Goal: Check status

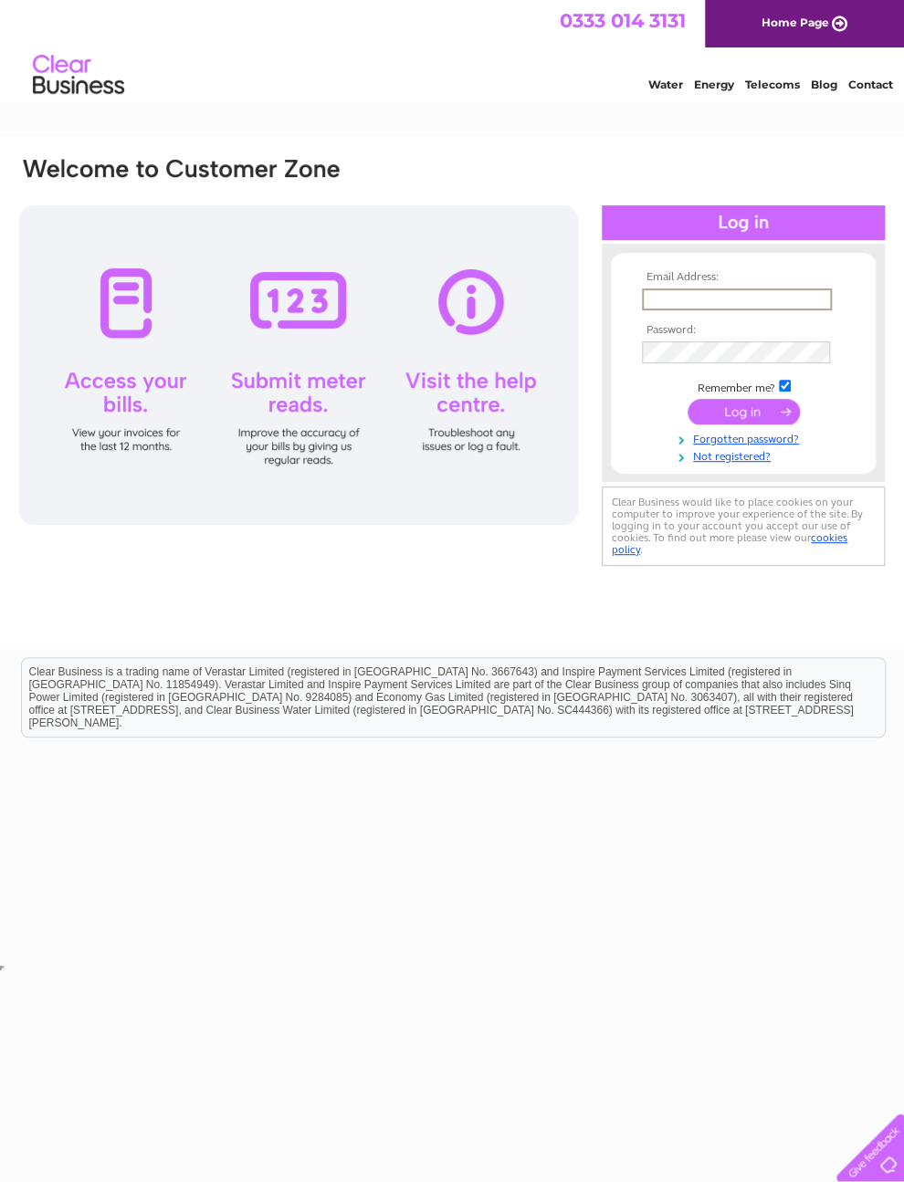
type input "Valerie.rcj@btinternet.com"
click at [743, 418] on input "submit" at bounding box center [744, 410] width 112 height 26
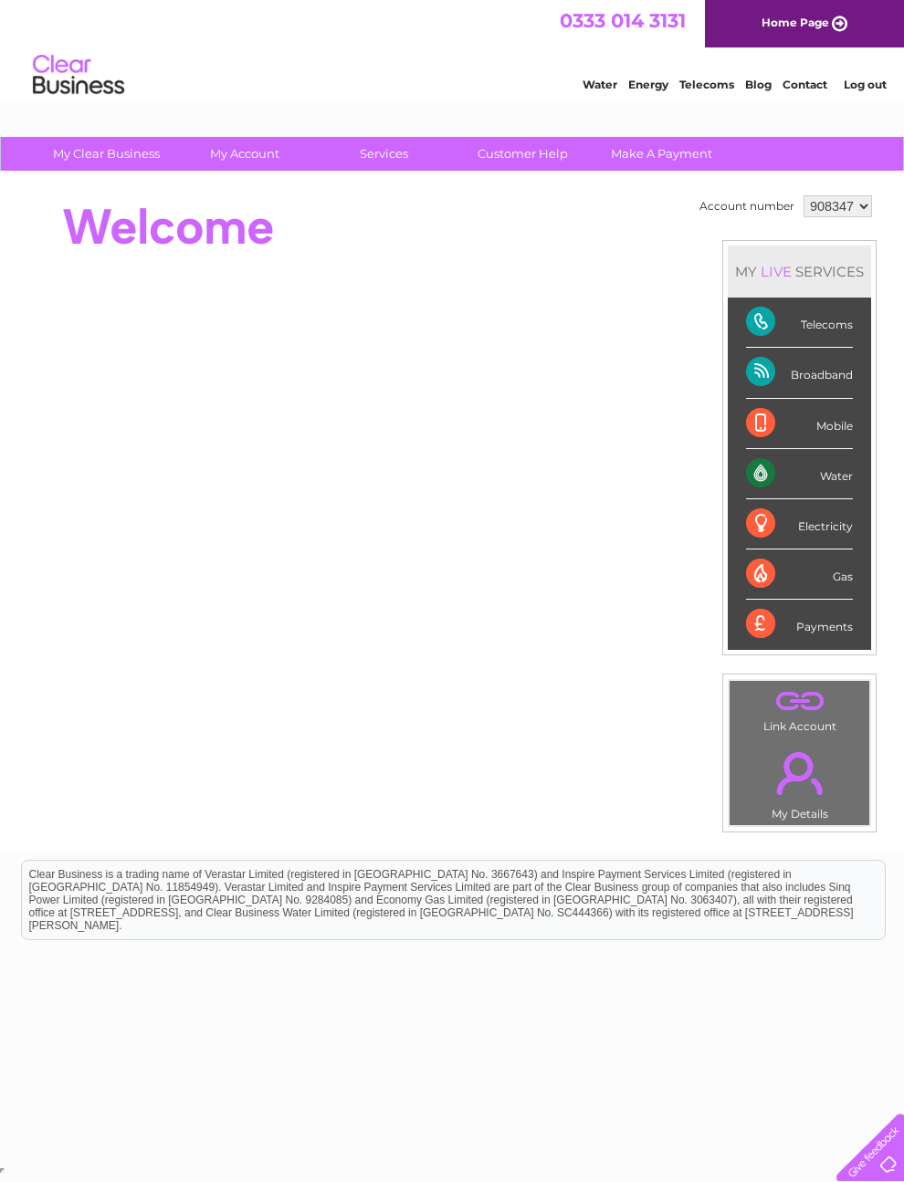
click at [836, 338] on div "Telecoms" at bounding box center [799, 323] width 107 height 50
click at [780, 344] on div "Telecoms" at bounding box center [799, 323] width 107 height 50
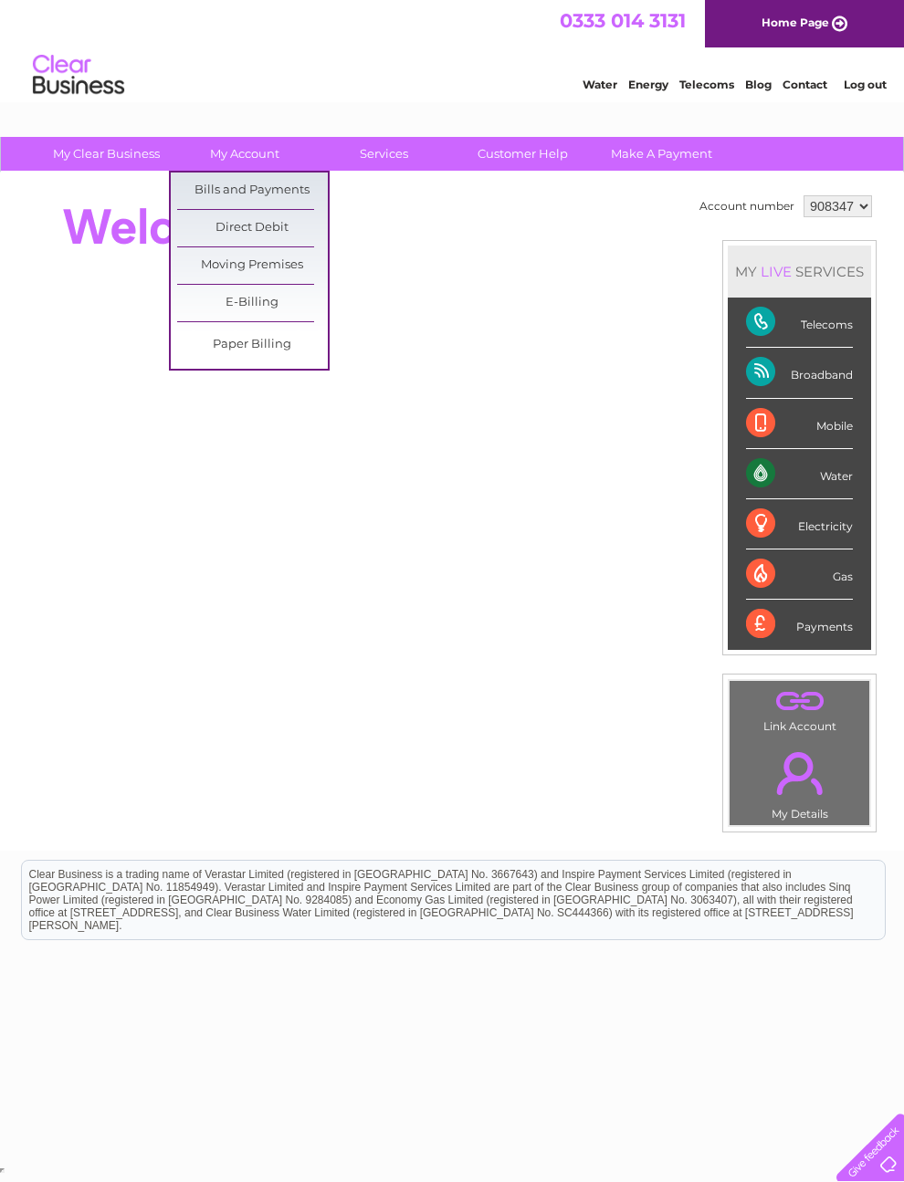
click at [287, 194] on link "Bills and Payments" at bounding box center [252, 191] width 151 height 37
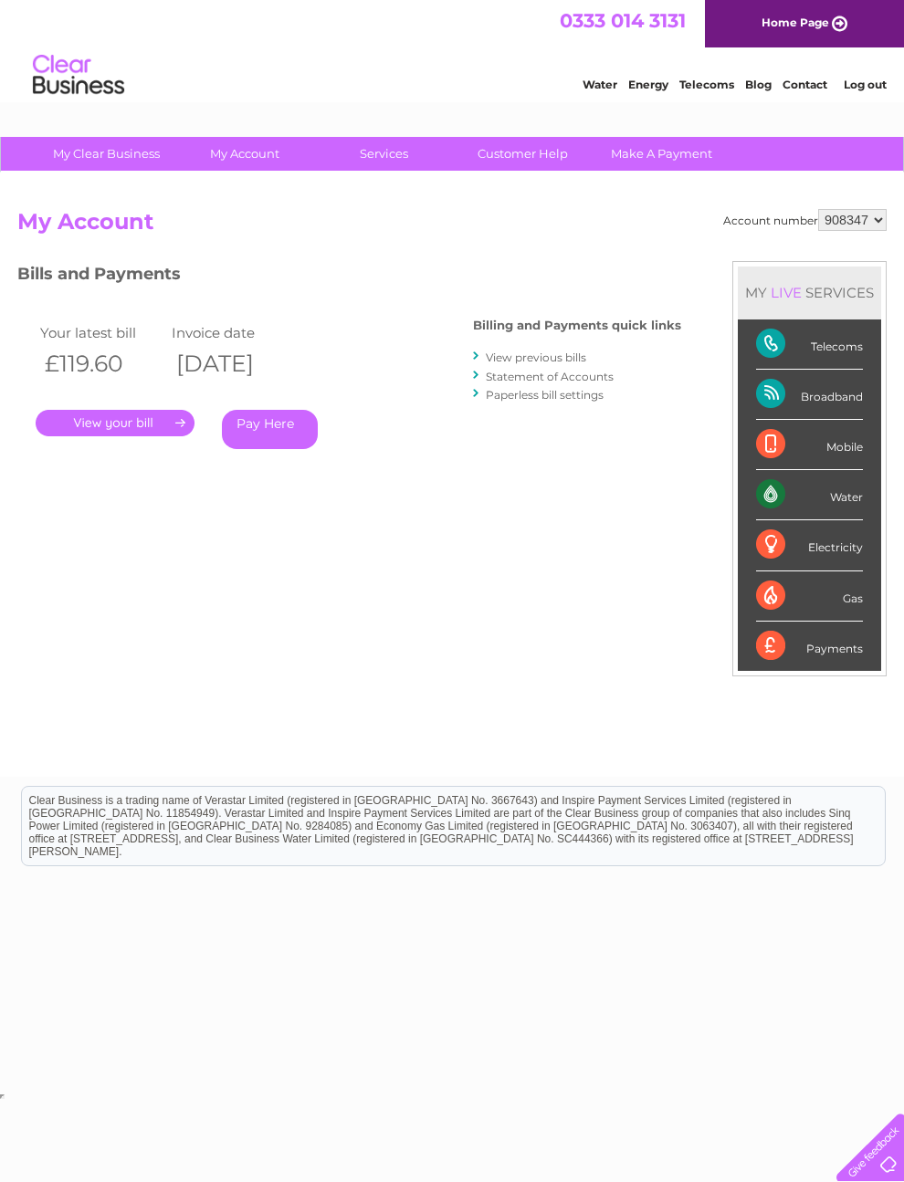
click at [135, 419] on link "." at bounding box center [115, 423] width 159 height 26
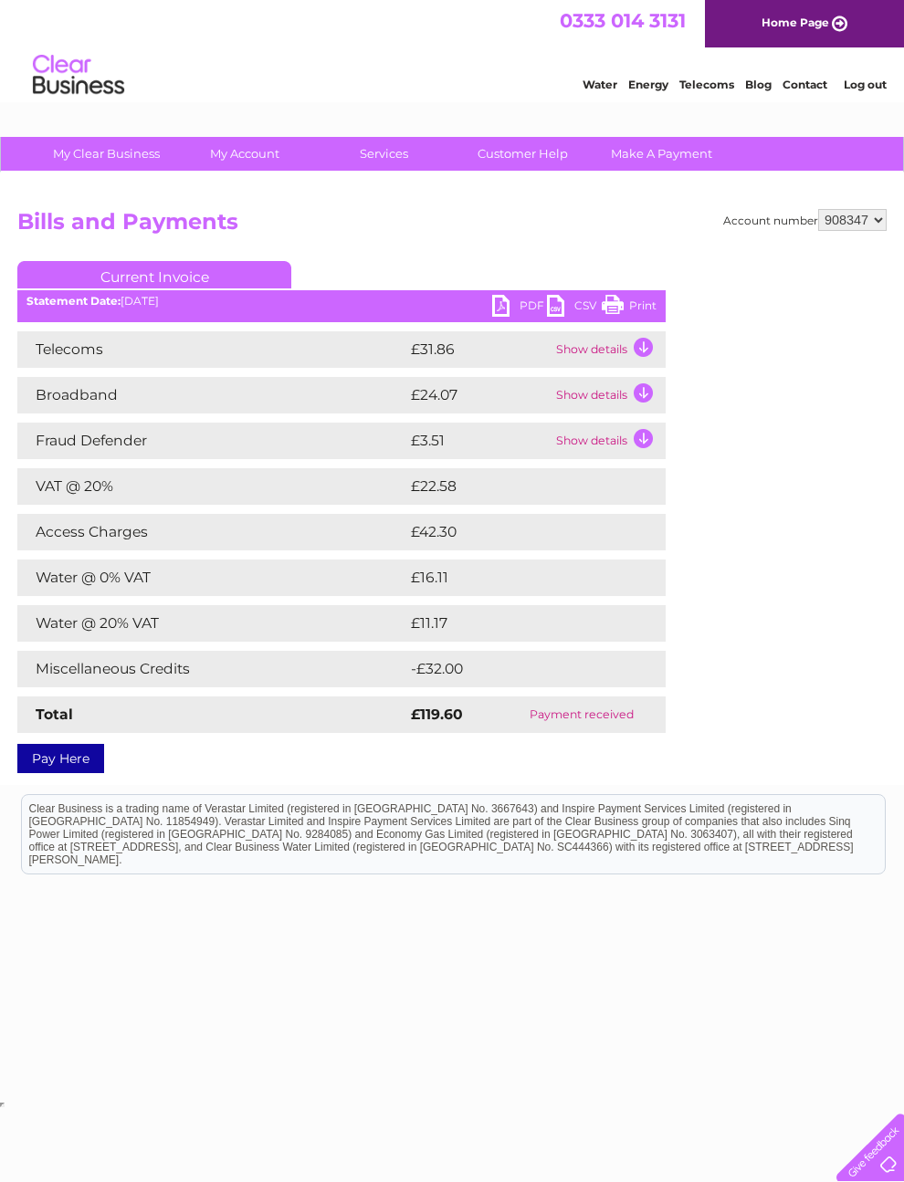
click at [870, 88] on link "Log out" at bounding box center [865, 85] width 43 height 14
